Goal: Find specific page/section: Find specific page/section

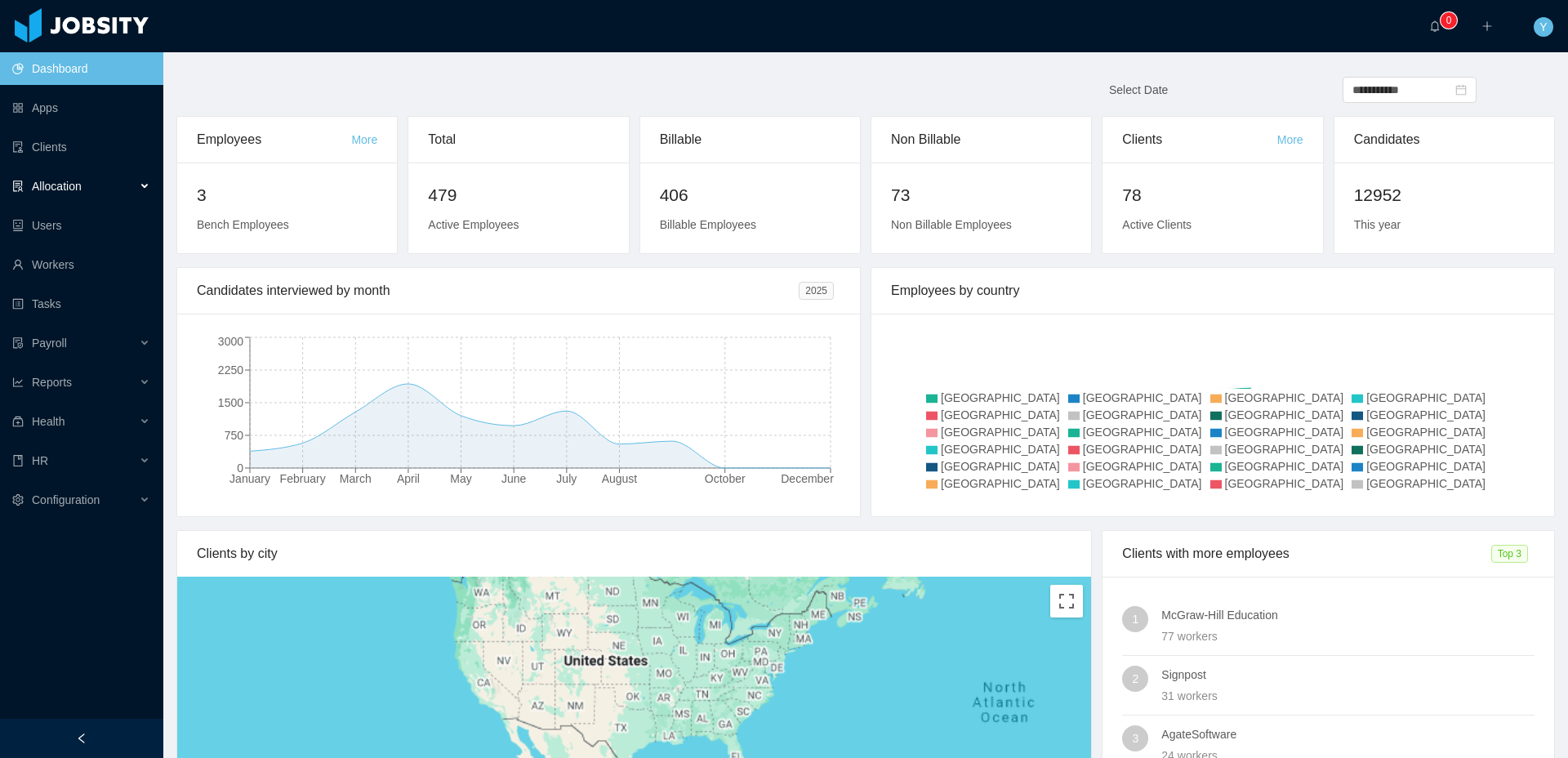
click at [105, 188] on div "Allocation" at bounding box center [81, 186] width 163 height 33
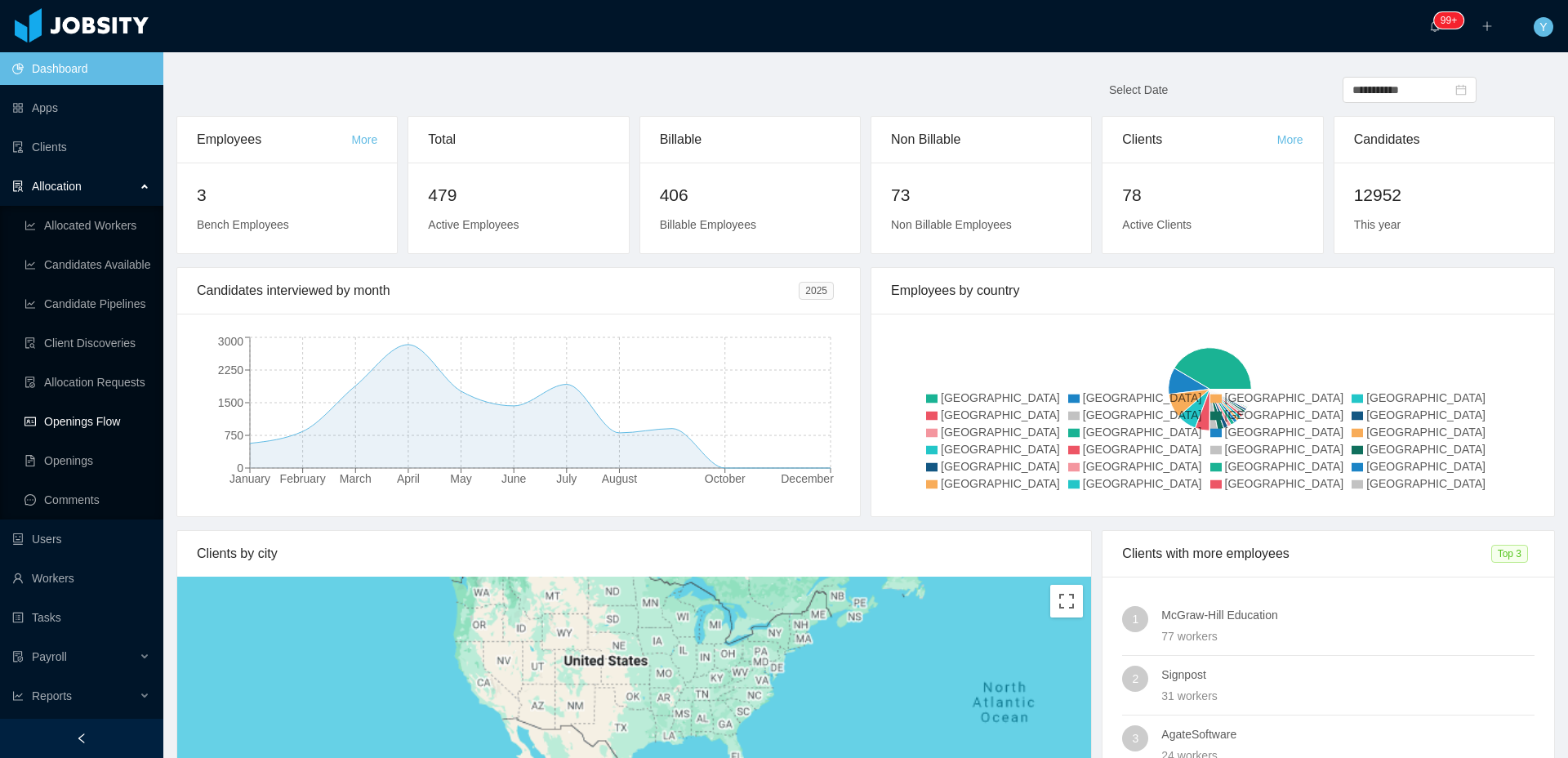
click at [78, 422] on link "Openings Flow" at bounding box center [87, 421] width 125 height 33
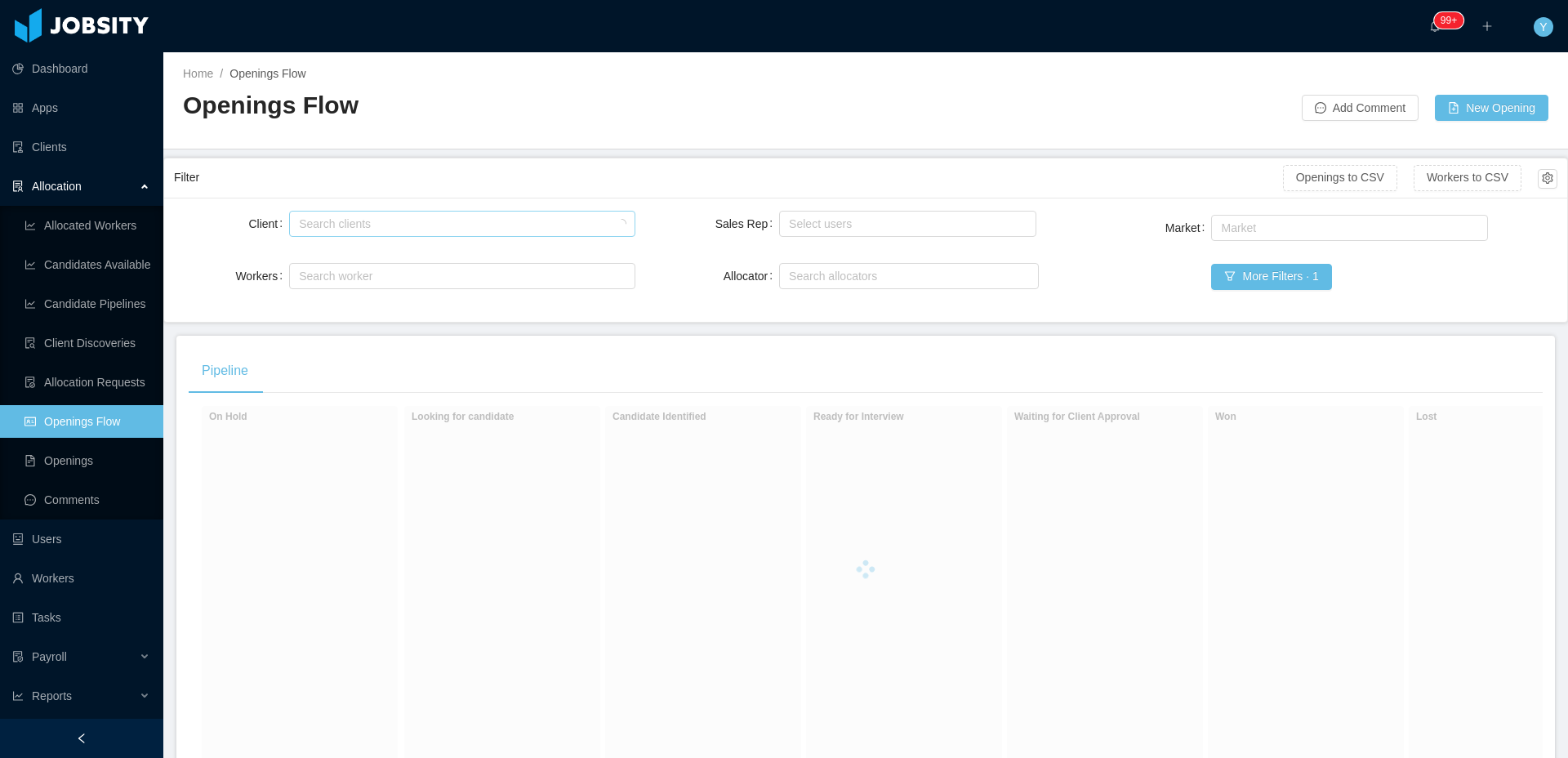
click at [559, 224] on div "Search clients" at bounding box center [457, 224] width 319 height 16
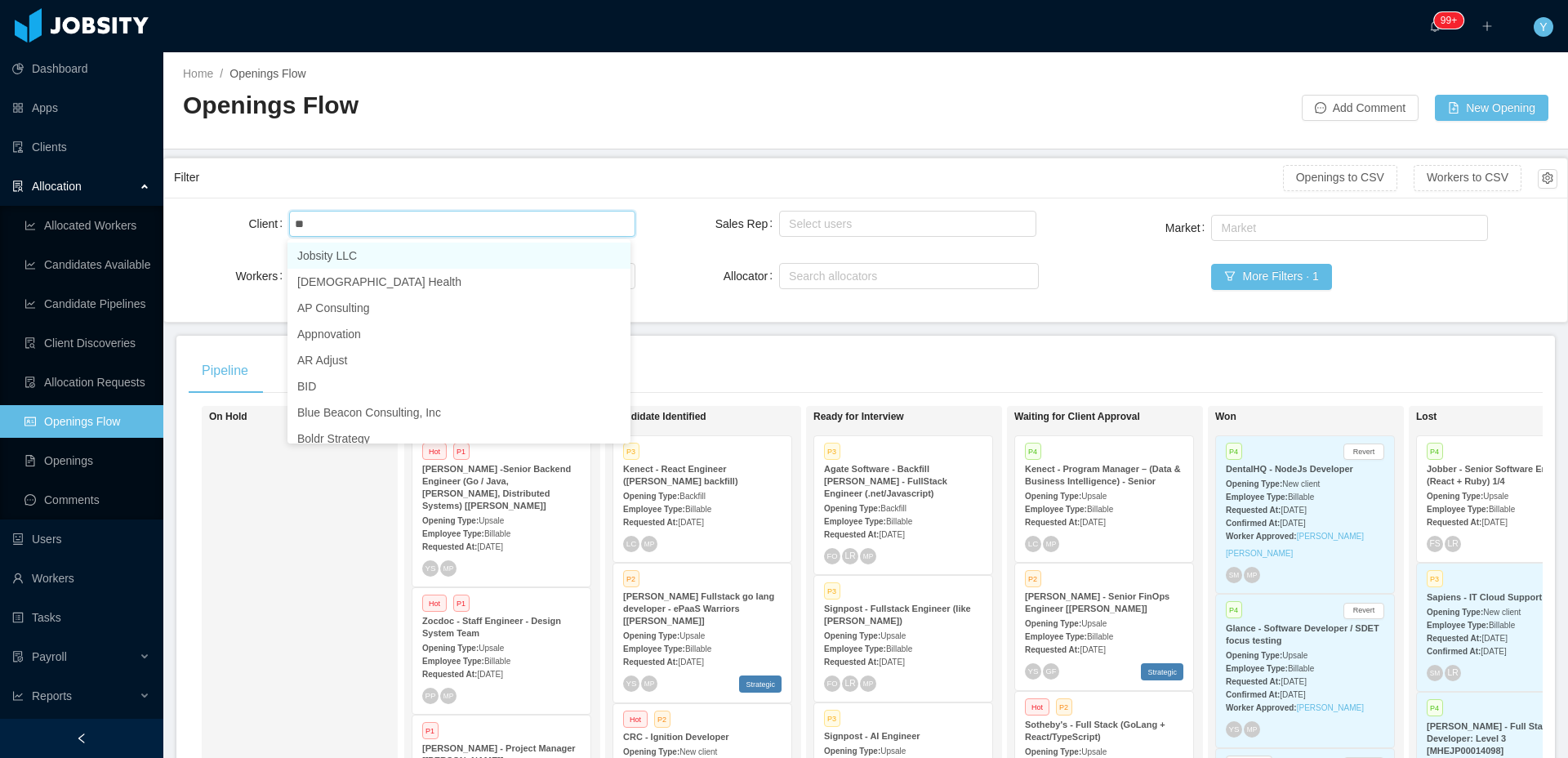
type input "*"
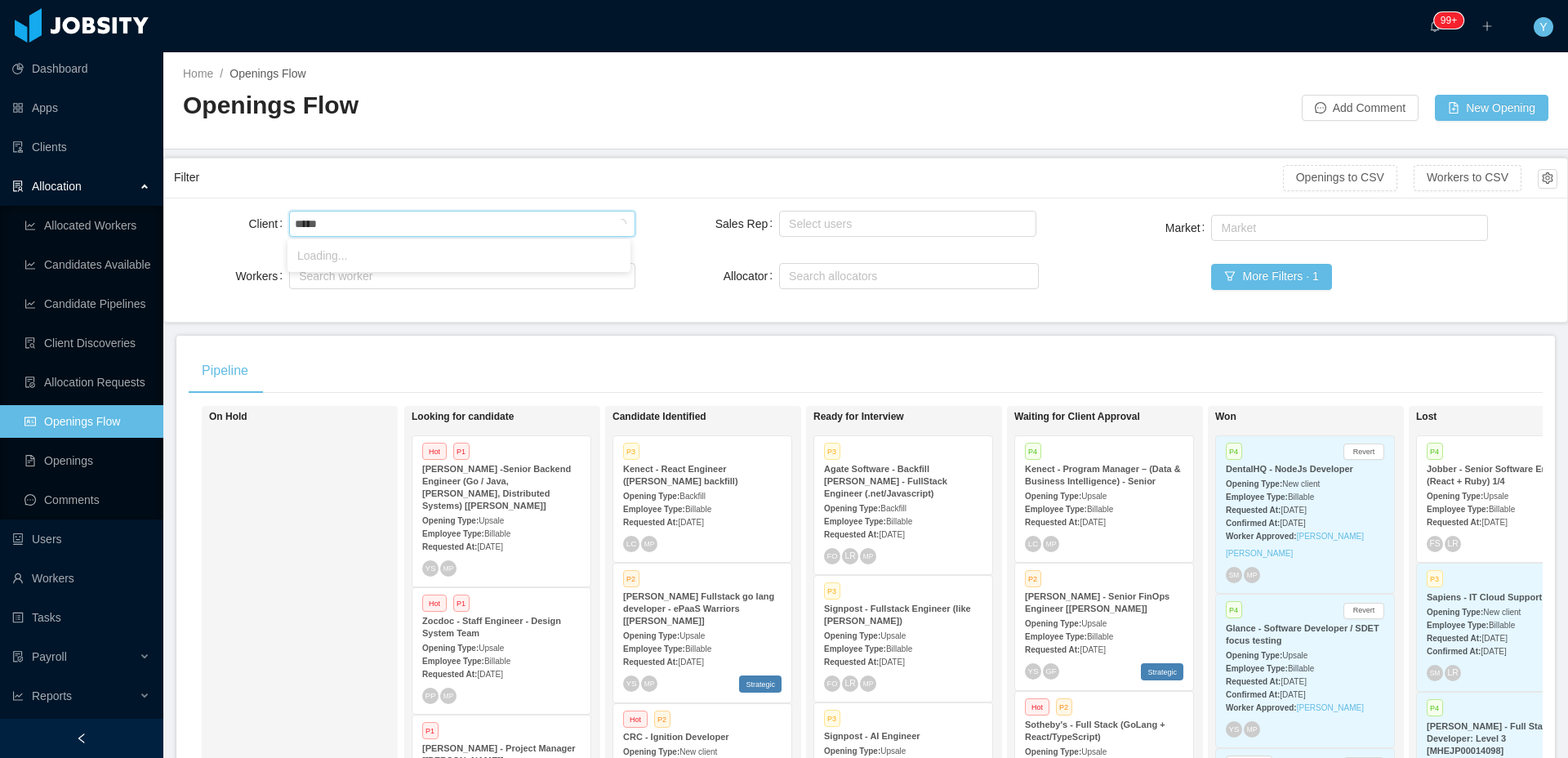
type input "******"
click at [369, 262] on li "McGraw-Hill Education" at bounding box center [459, 256] width 343 height 27
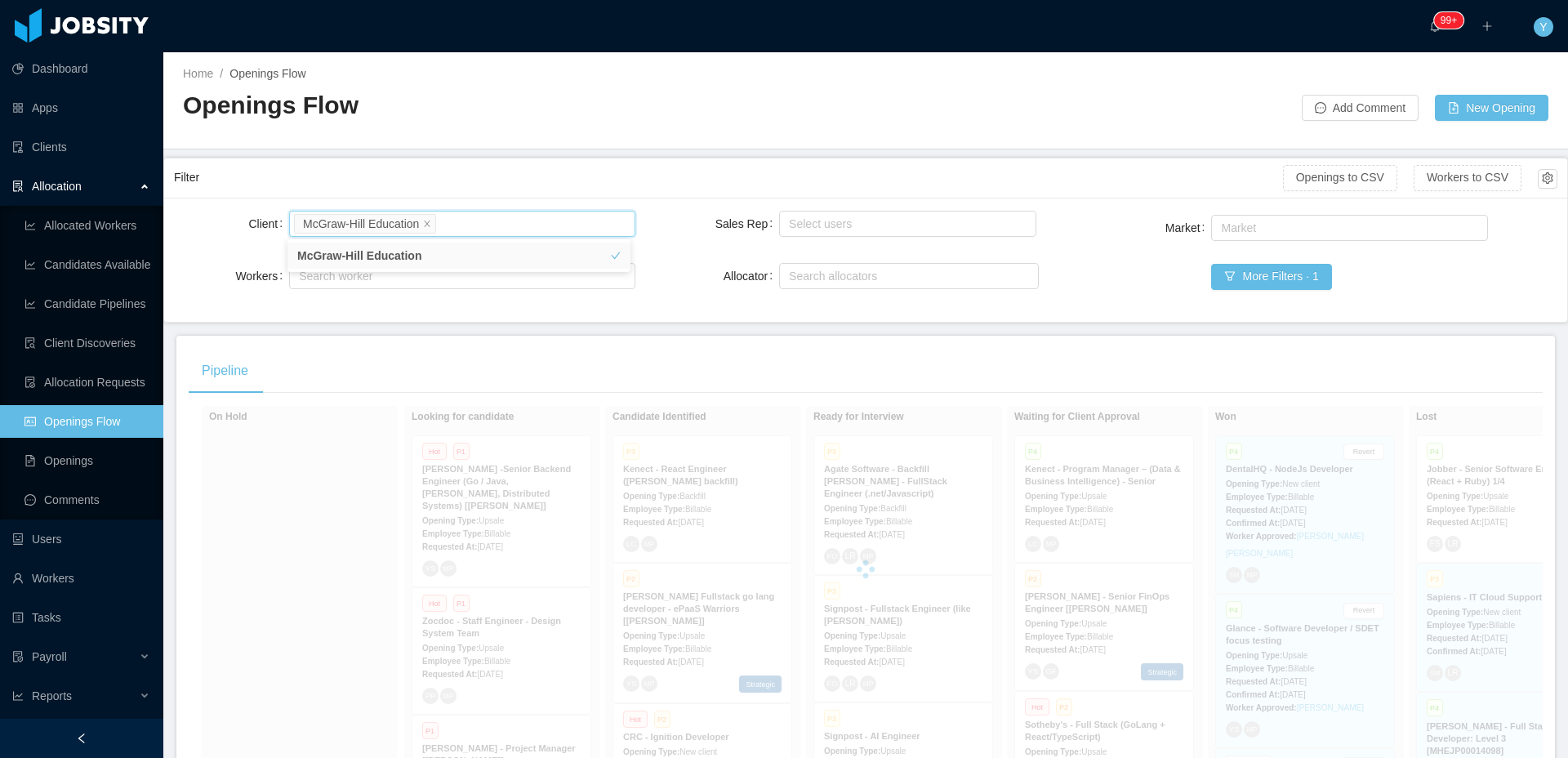
click at [587, 167] on div "Filter" at bounding box center [728, 178] width 1109 height 30
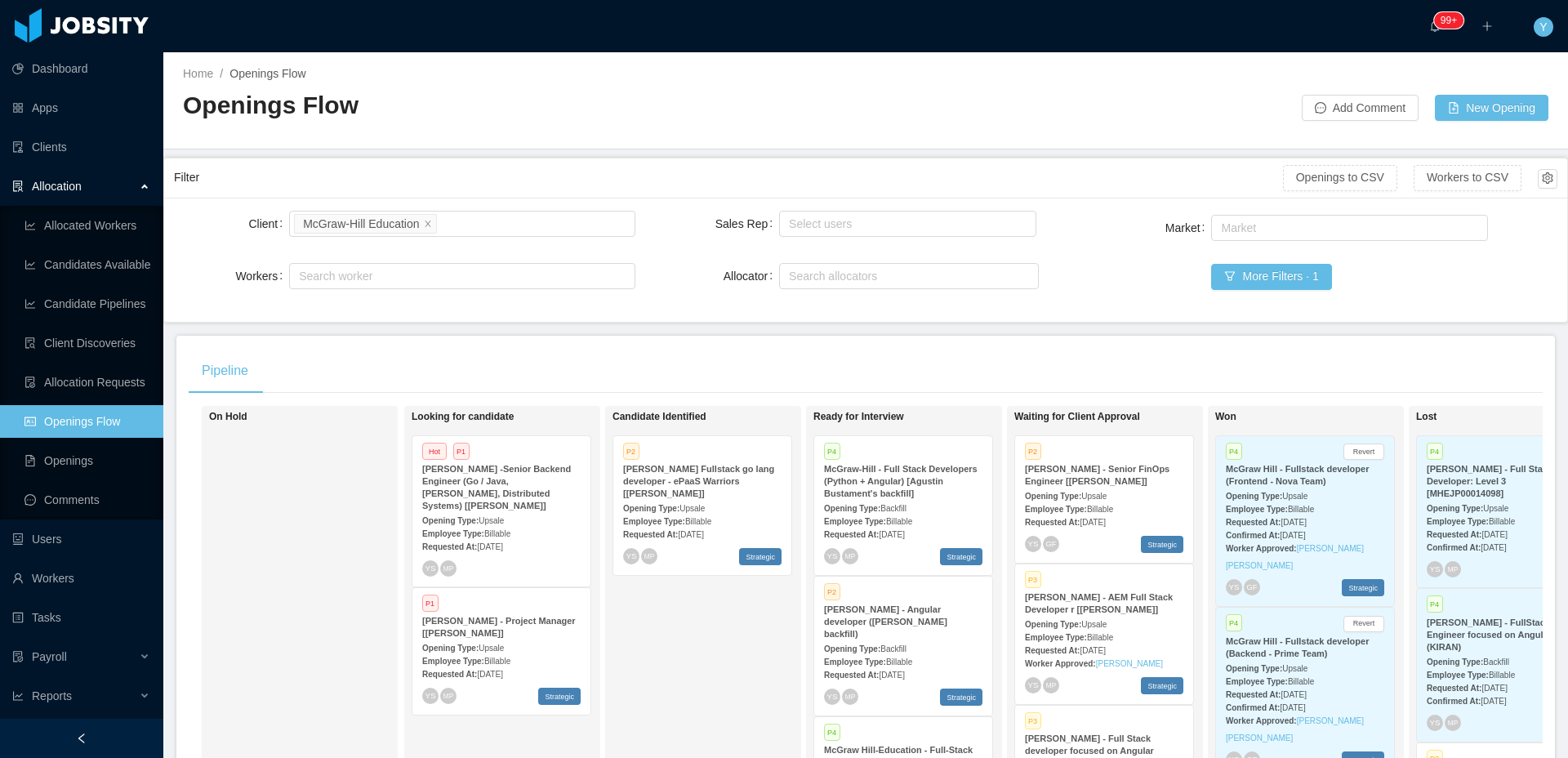
click at [949, 352] on div "Pipeline" at bounding box center [865, 371] width 1353 height 46
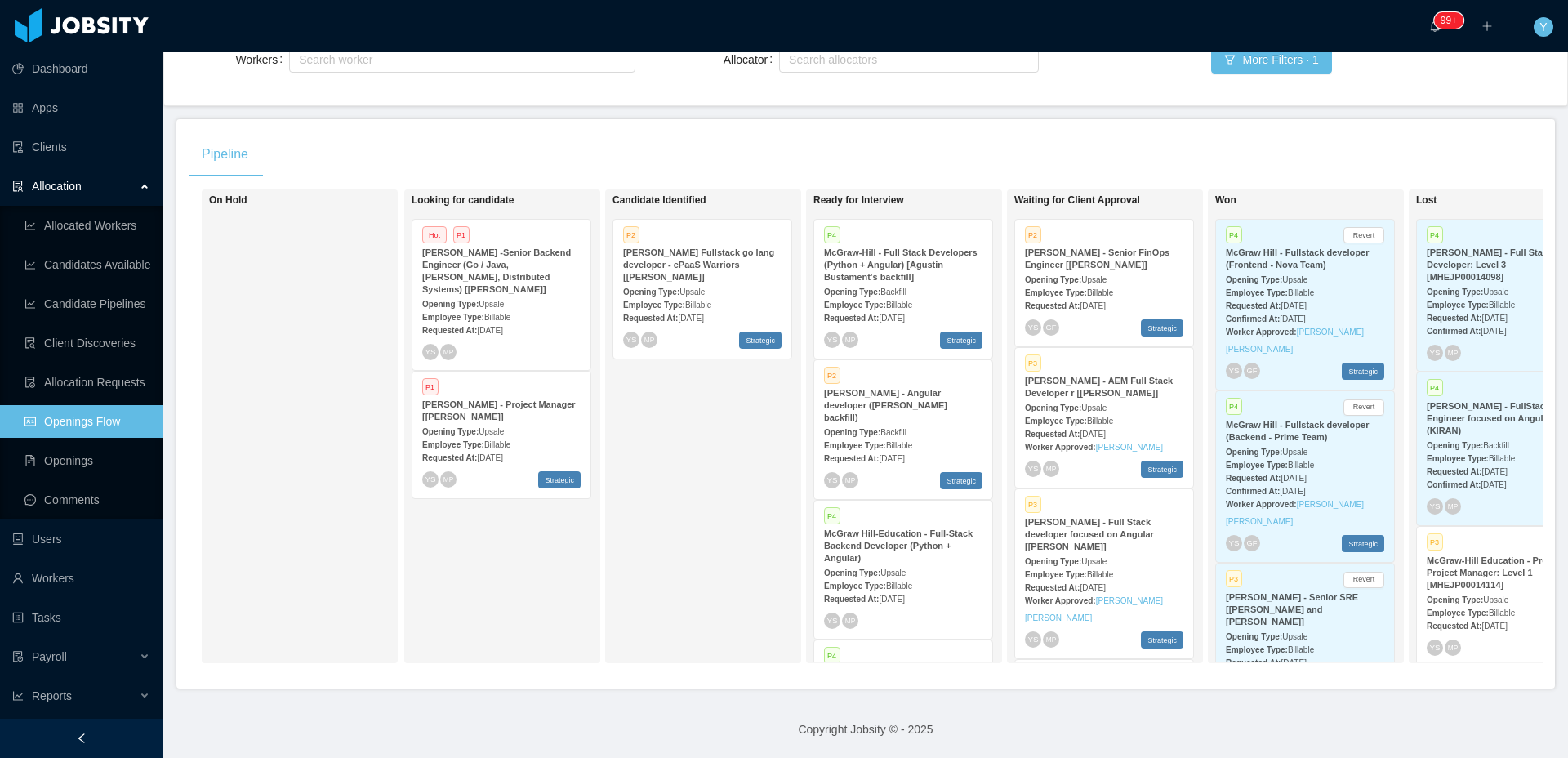
click at [720, 532] on div "Candidate Identified P2 McGraw-Hill Fullstack go lang developer - ePaaS Warrior…" at bounding box center [727, 427] width 229 height 459
